Goal: Find specific page/section: Find specific page/section

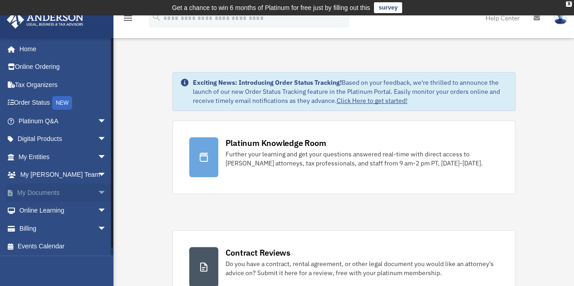
click at [98, 192] on span "arrow_drop_down" at bounding box center [107, 193] width 18 height 19
click at [37, 212] on link "Box" at bounding box center [67, 211] width 108 height 18
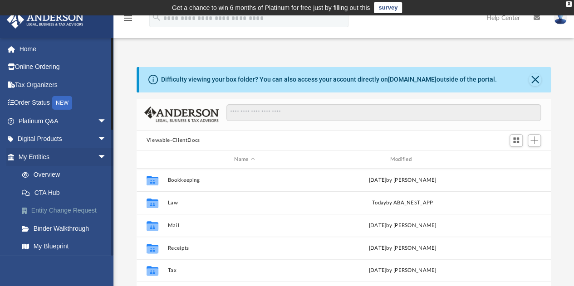
scroll to position [199, 408]
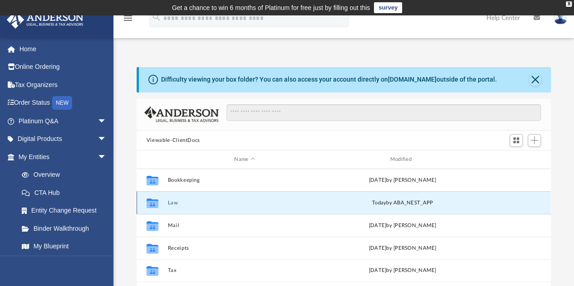
click at [184, 204] on button "Law" at bounding box center [244, 203] width 154 height 6
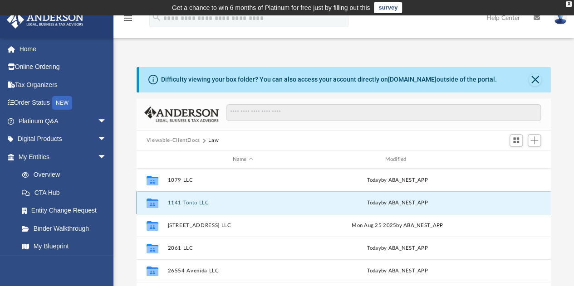
click at [184, 204] on button "1141 Tonto LLC" at bounding box center [242, 203] width 151 height 6
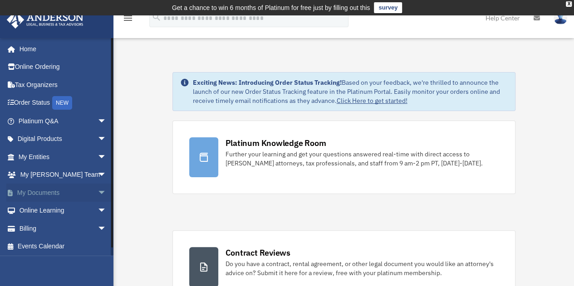
click at [98, 189] on span "arrow_drop_down" at bounding box center [107, 193] width 18 height 19
click at [43, 211] on link "Box" at bounding box center [67, 211] width 108 height 18
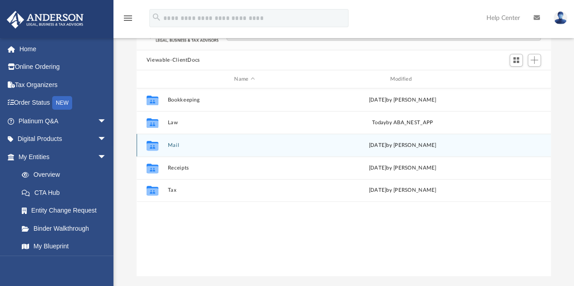
scroll to position [81, 0]
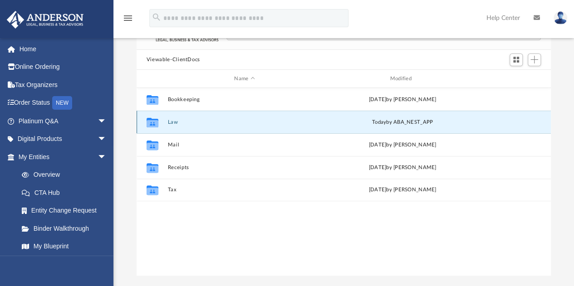
click at [177, 123] on button "Law" at bounding box center [244, 122] width 154 height 6
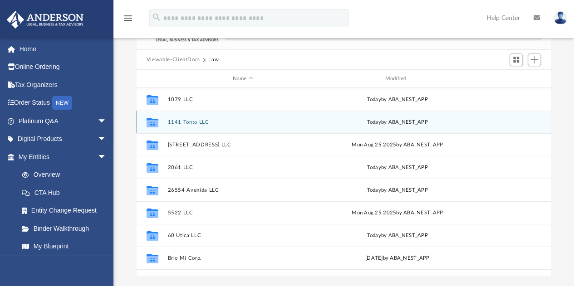
click at [192, 120] on button "1141 Tonto LLC" at bounding box center [242, 122] width 151 height 6
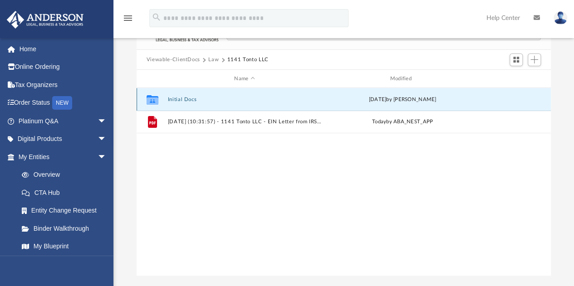
click at [180, 99] on button "Initial Docs" at bounding box center [244, 100] width 154 height 6
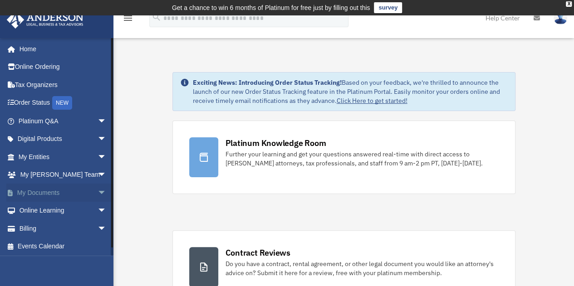
click at [98, 190] on span "arrow_drop_down" at bounding box center [107, 193] width 18 height 19
click at [80, 210] on link "Box" at bounding box center [67, 211] width 108 height 18
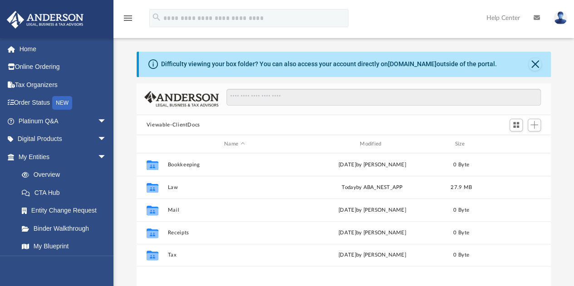
scroll to position [199, 408]
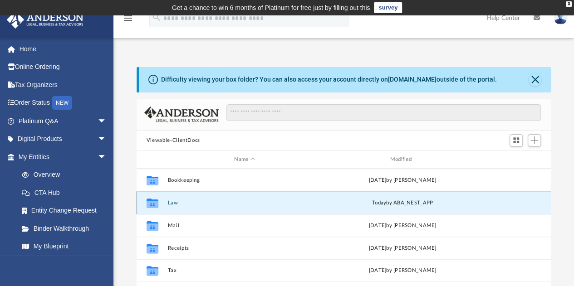
click at [171, 202] on button "Law" at bounding box center [244, 203] width 154 height 6
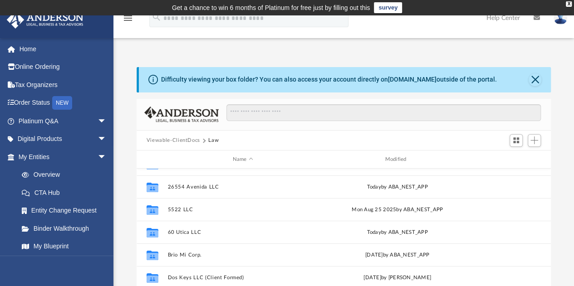
scroll to position [85, 0]
